Goal: Check status: Check status

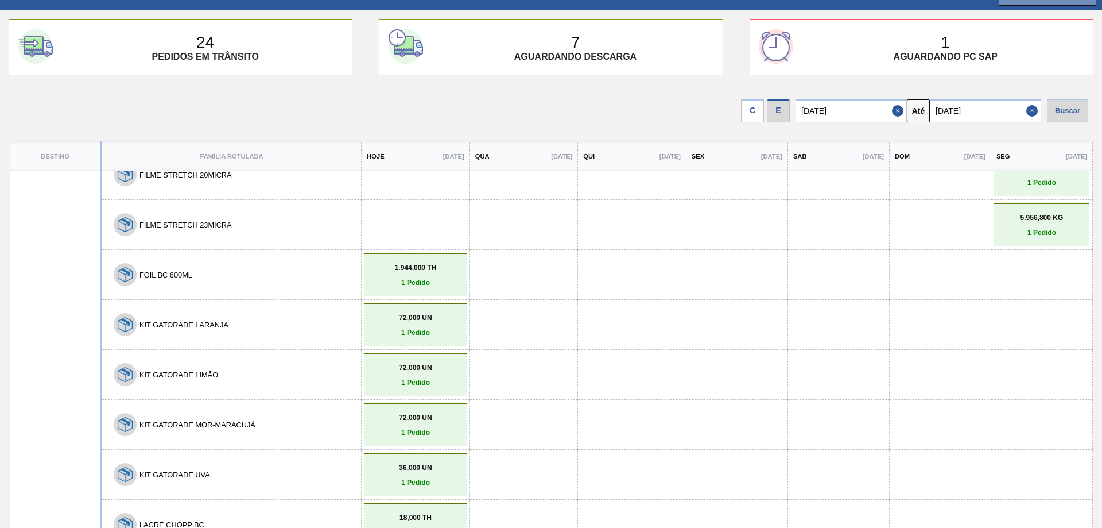
scroll to position [379, 0]
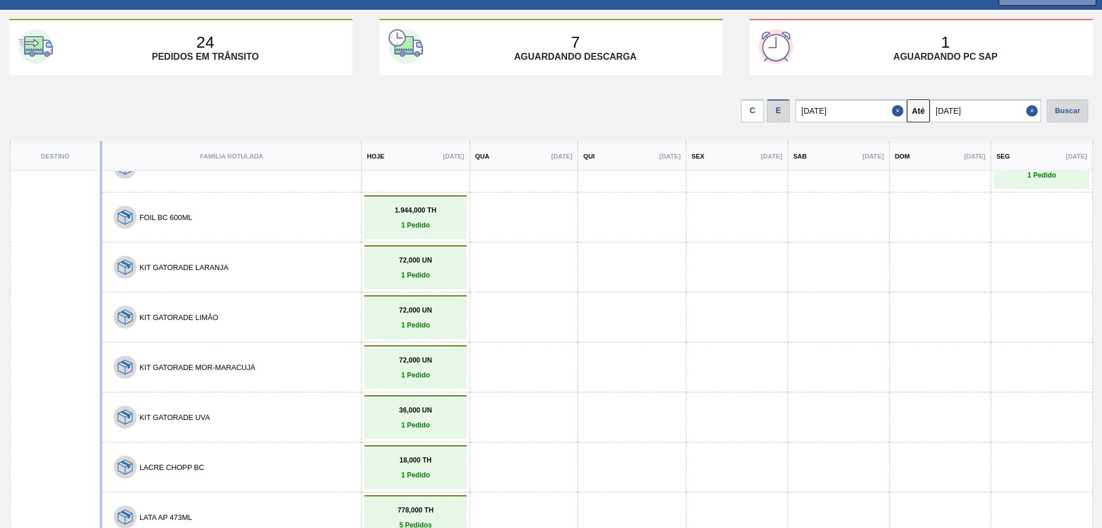
click at [981, 112] on input "[DATE]" at bounding box center [985, 110] width 111 height 23
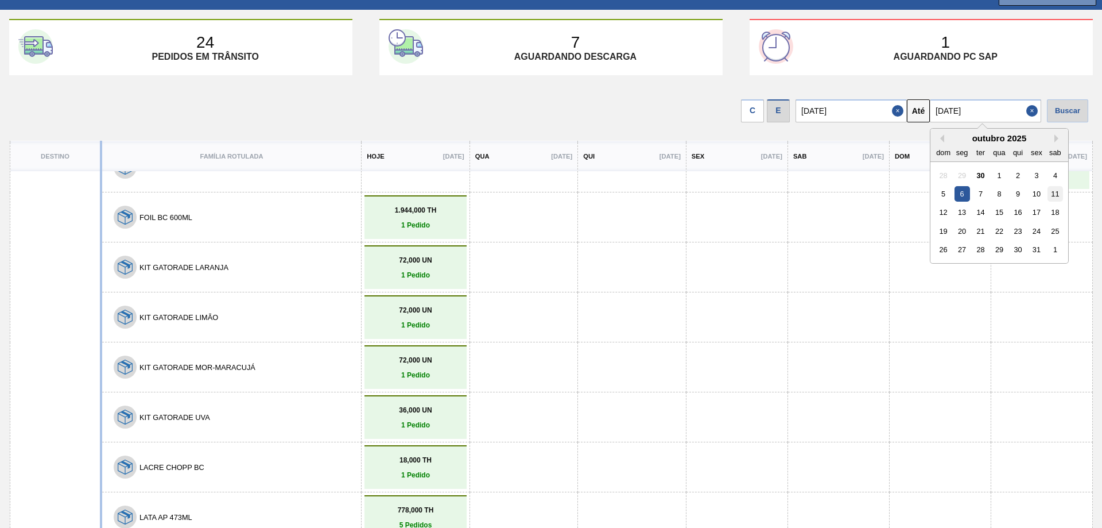
click at [1061, 196] on div "11" at bounding box center [1056, 194] width 16 height 16
type input "[DATE]"
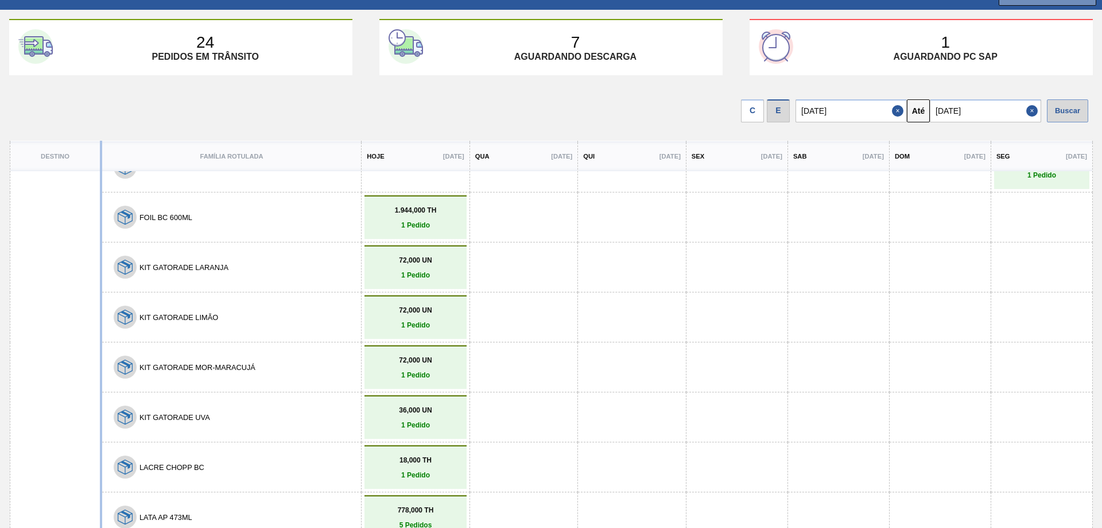
click at [1065, 105] on div "Buscar" at bounding box center [1067, 110] width 41 height 23
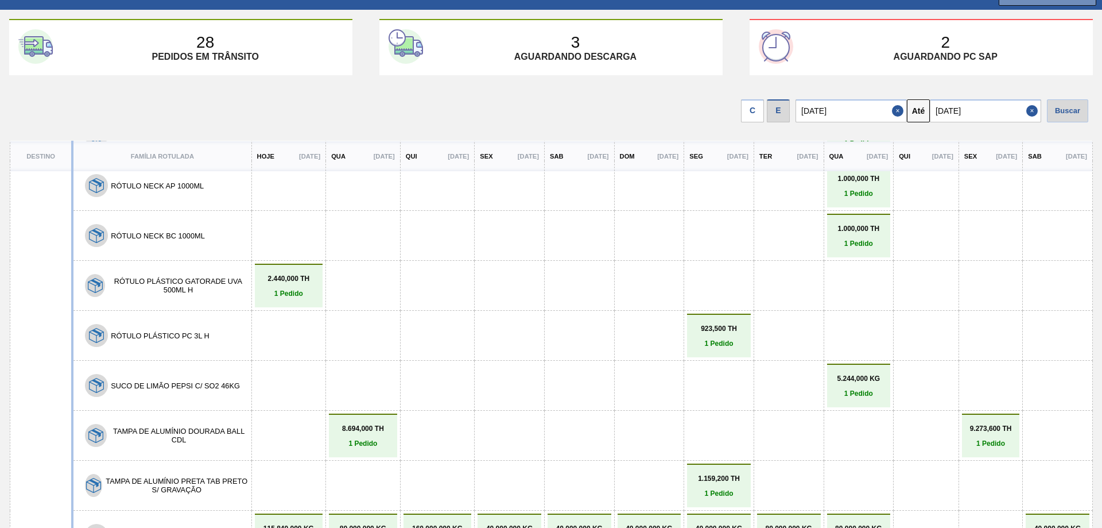
scroll to position [2192, 0]
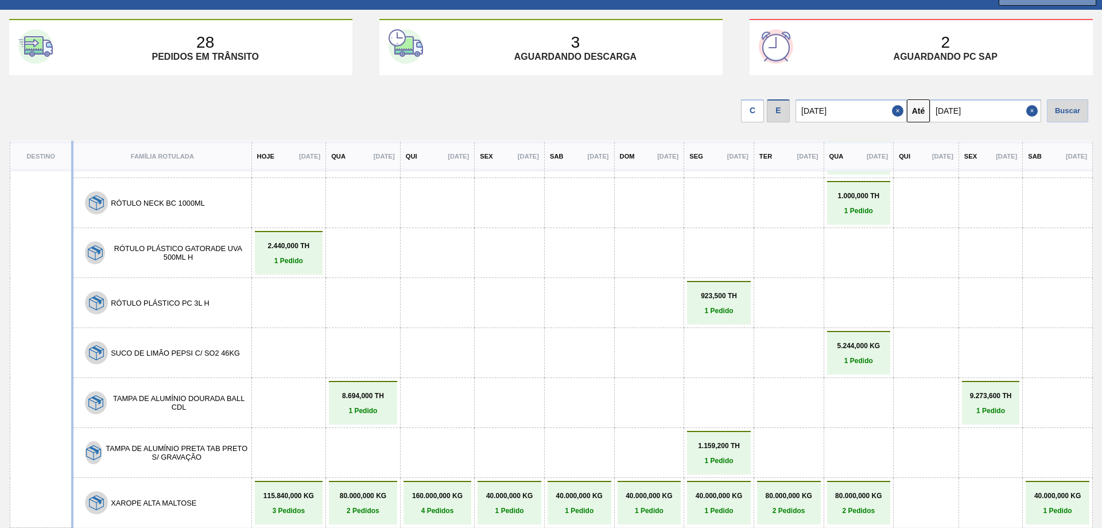
click at [371, 406] on link "8.694,000 TH 1 Pedido" at bounding box center [363, 403] width 63 height 23
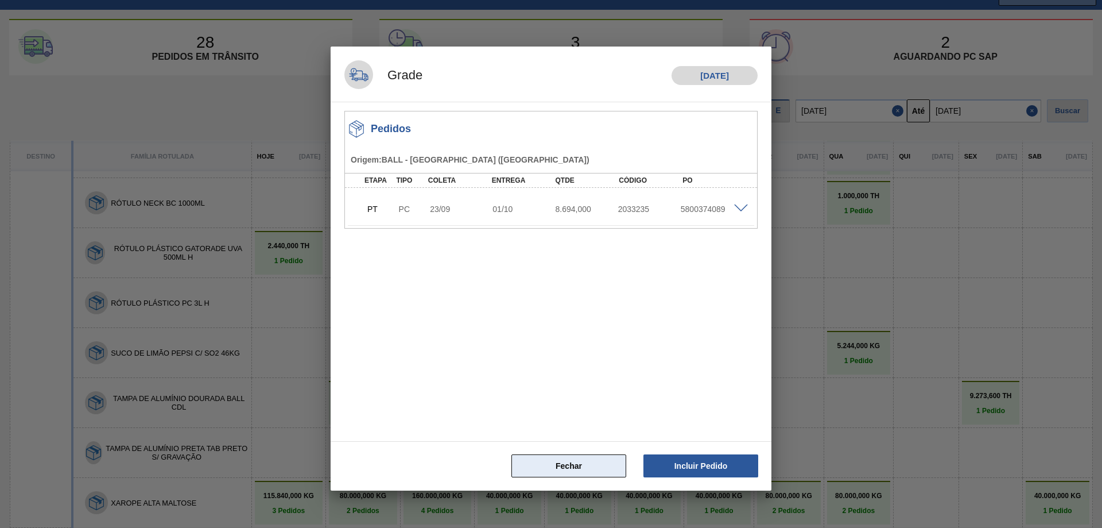
click at [566, 461] on button "Fechar" at bounding box center [569, 465] width 115 height 23
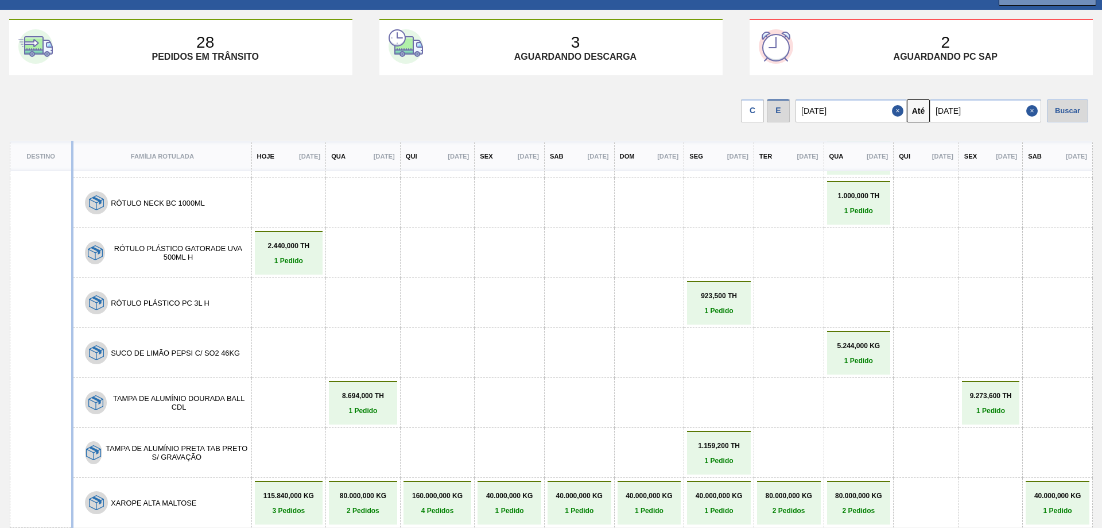
scroll to position [1962, 0]
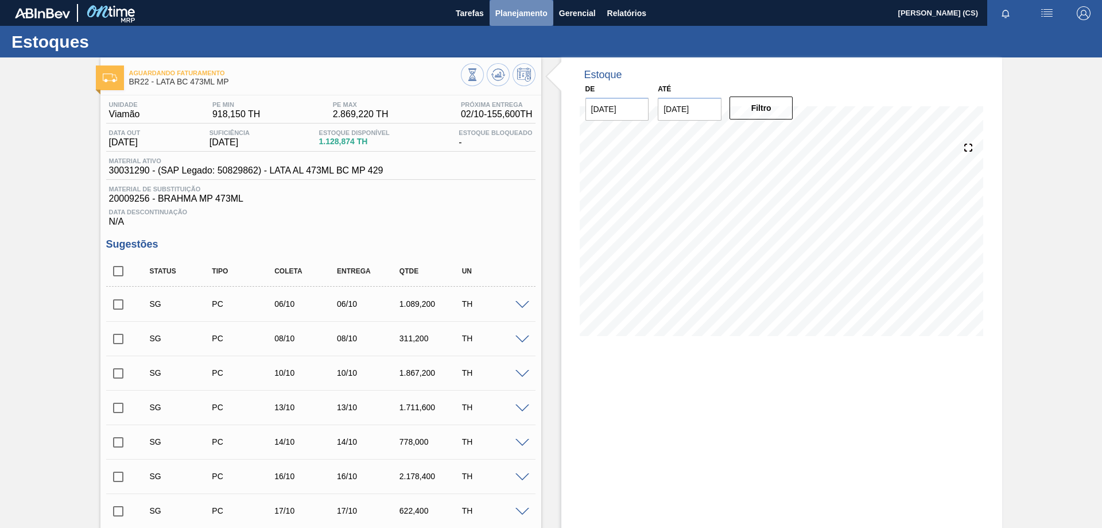
click at [510, 11] on span "Planejamento" at bounding box center [522, 13] width 52 height 14
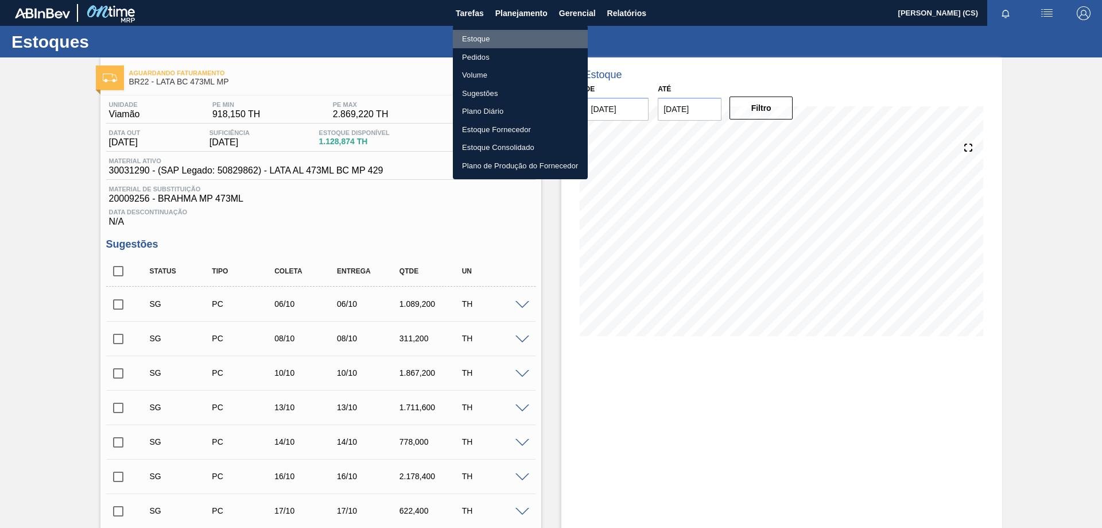
click at [480, 36] on li "Estoque" at bounding box center [520, 39] width 135 height 18
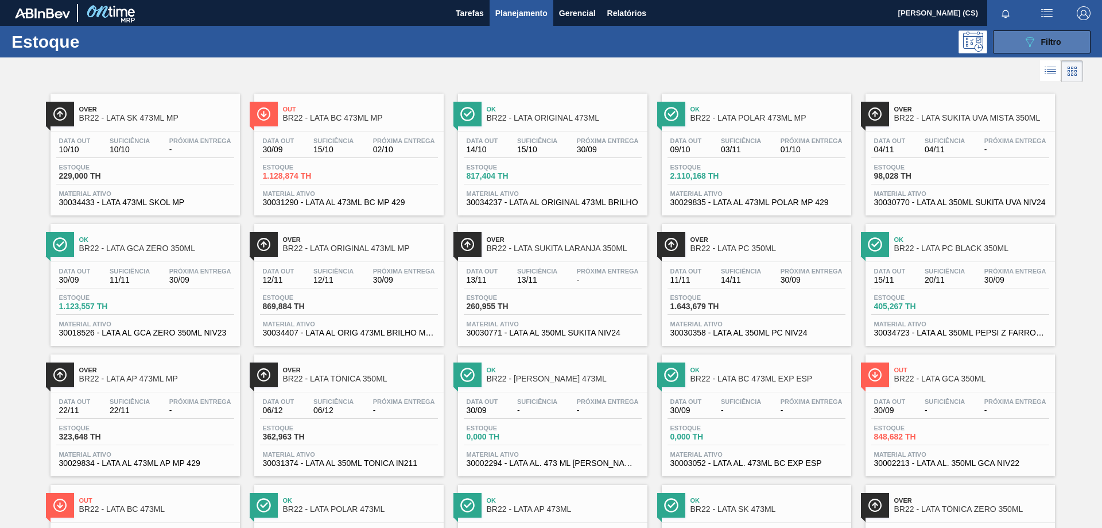
click at [1057, 40] on span "Filtro" at bounding box center [1052, 41] width 20 height 9
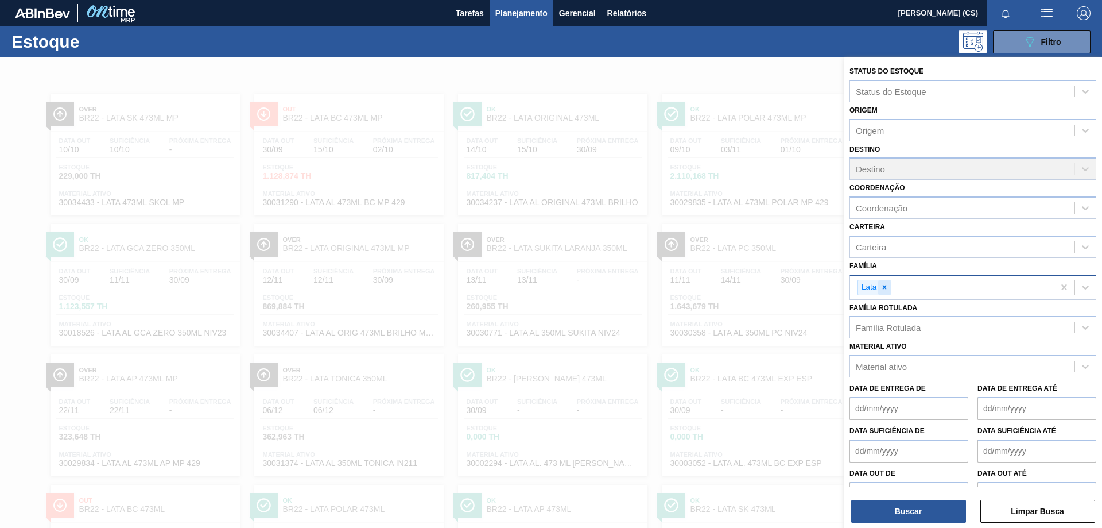
click at [888, 289] on icon at bounding box center [885, 287] width 8 height 8
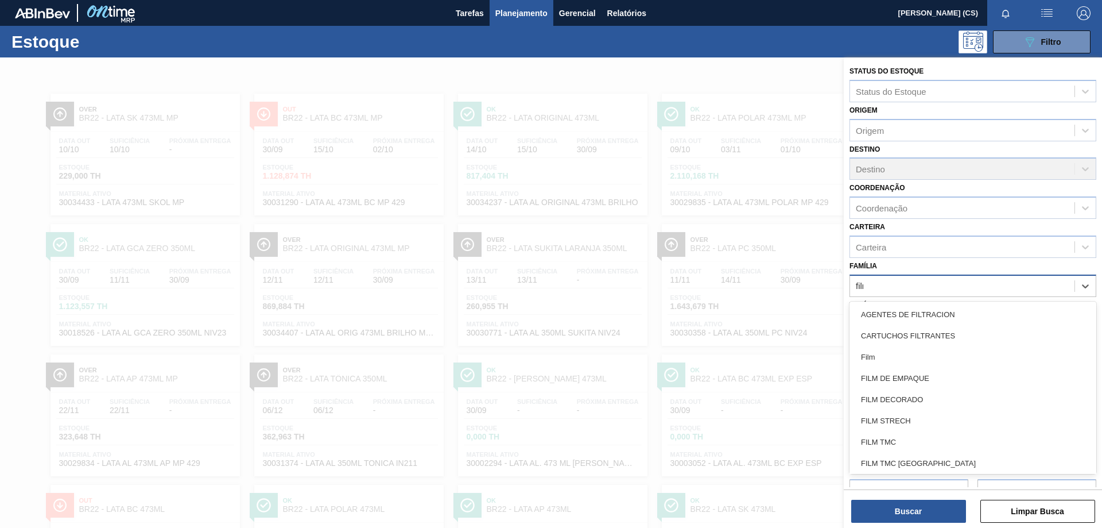
type input "filme"
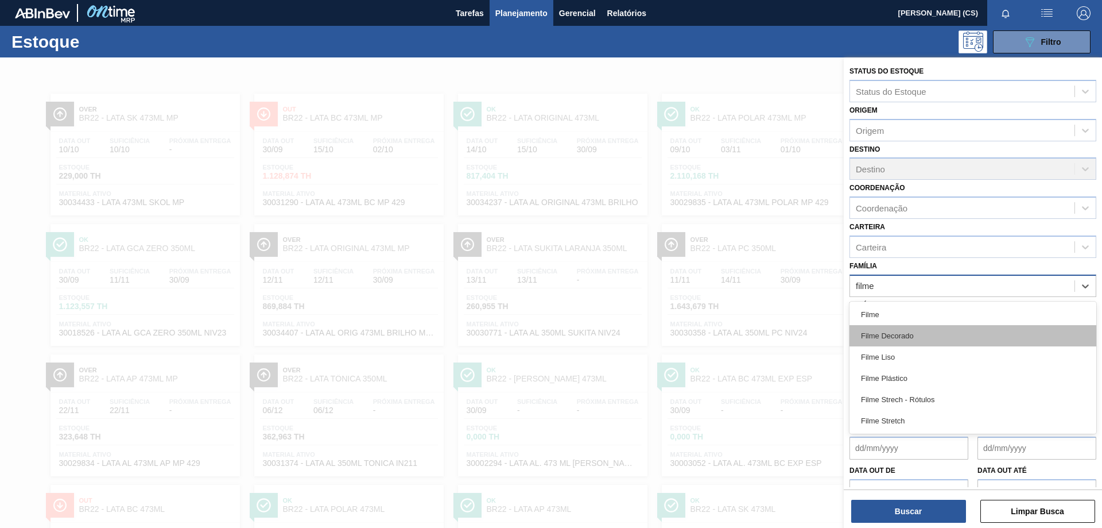
click at [888, 337] on div "Filme Decorado" at bounding box center [973, 335] width 247 height 21
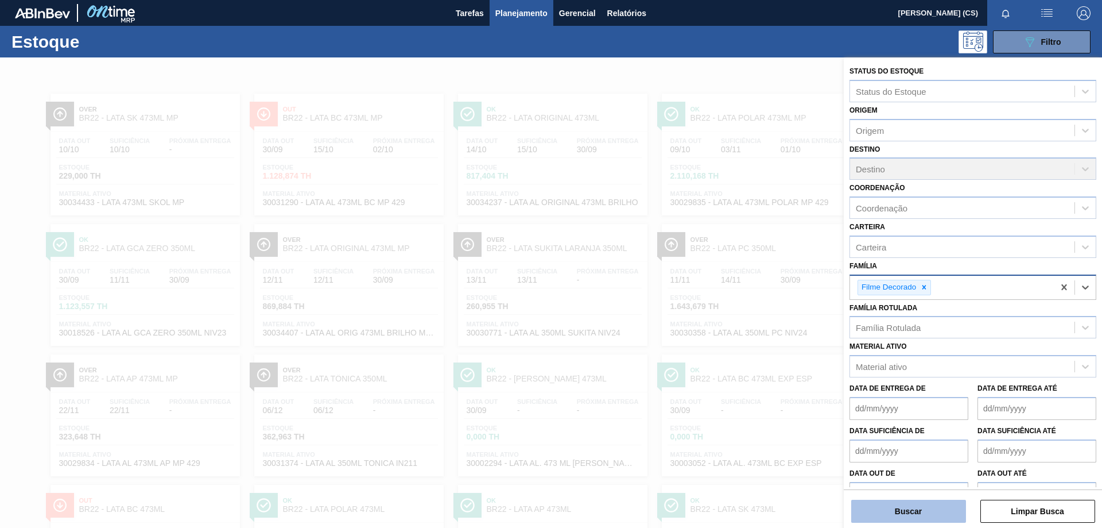
click at [903, 512] on button "Buscar" at bounding box center [909, 511] width 115 height 23
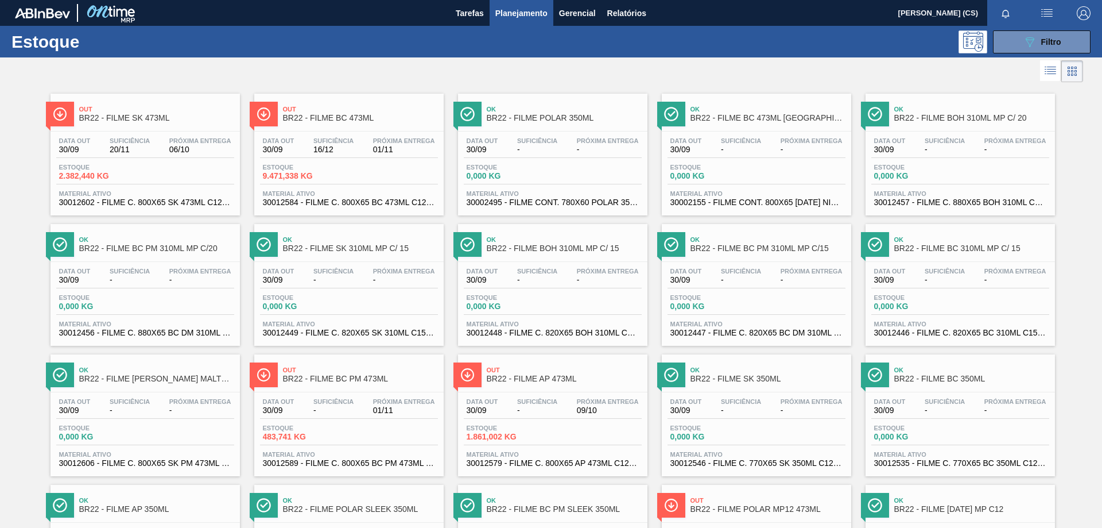
click at [130, 115] on span "BR22 - FILME SK 473ML" at bounding box center [156, 118] width 155 height 9
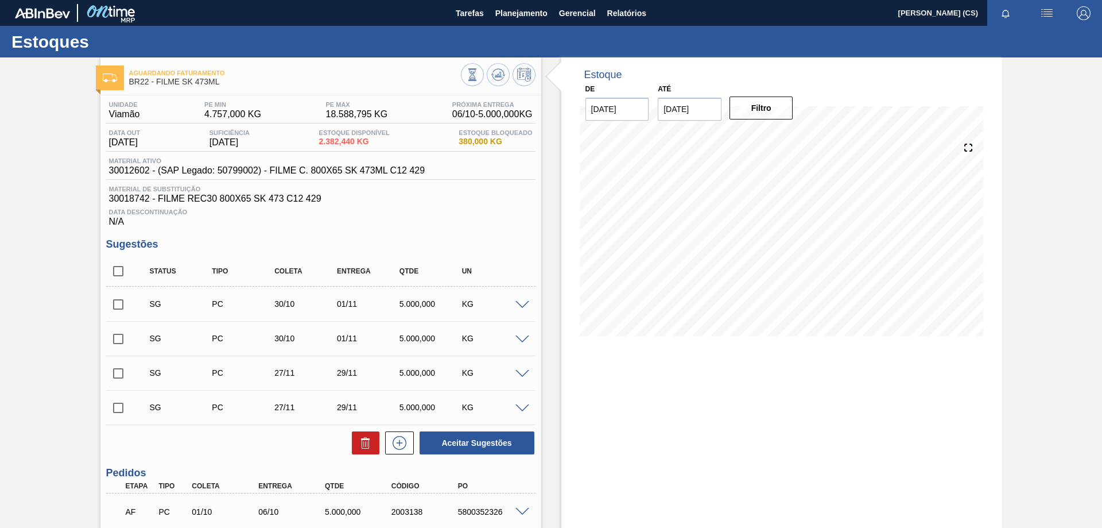
scroll to position [94, 0]
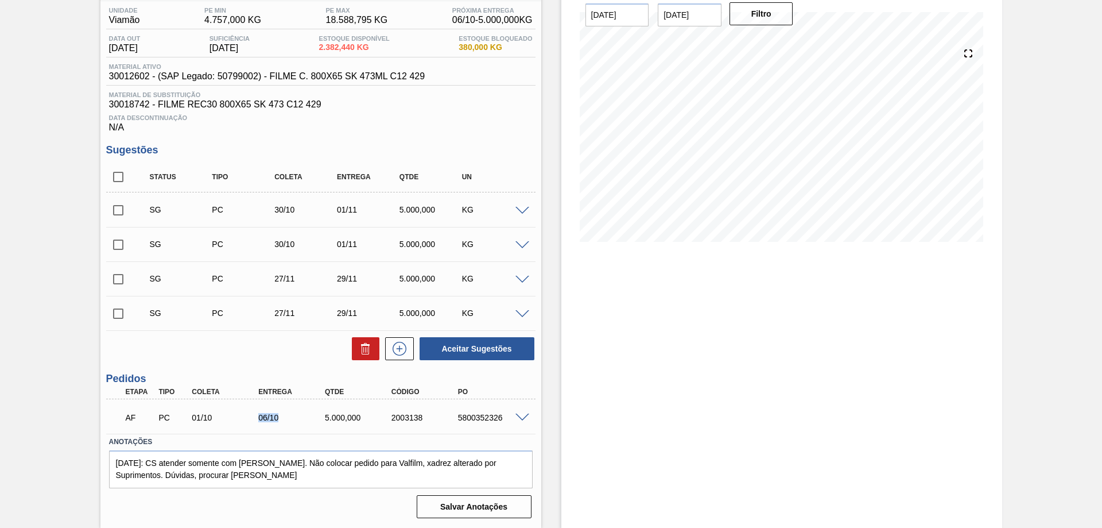
drag, startPoint x: 260, startPoint y: 420, endPoint x: 281, endPoint y: 421, distance: 21.3
click at [281, 421] on div "06/10" at bounding box center [293, 417] width 75 height 9
